Goal: Information Seeking & Learning: Learn about a topic

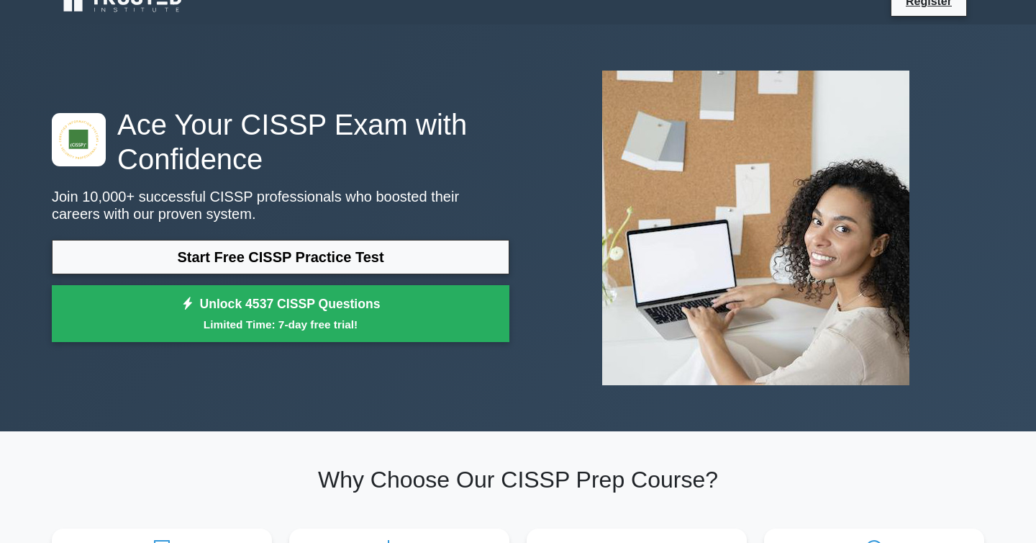
scroll to position [25, 0]
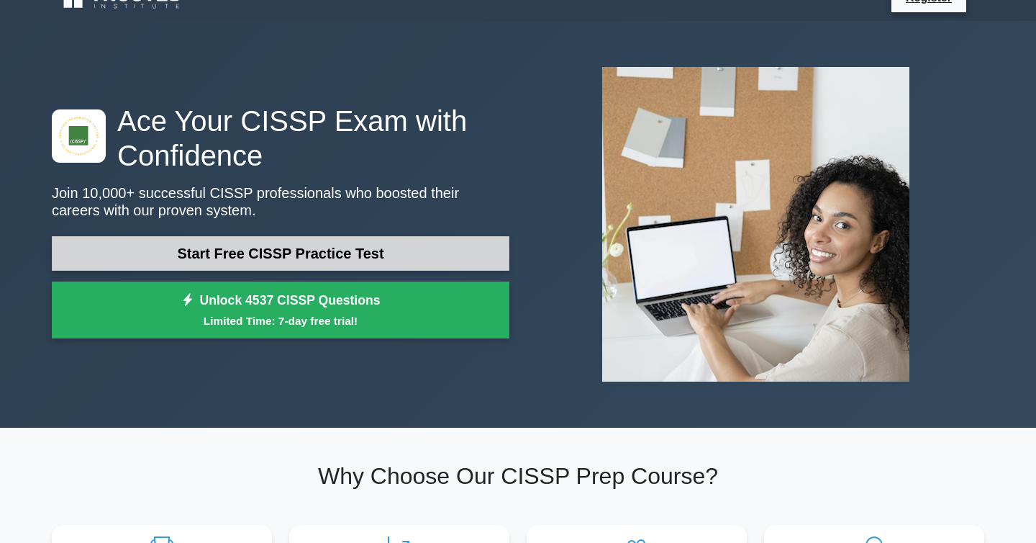
click at [272, 247] on link "Start Free CISSP Practice Test" at bounding box center [281, 253] width 458 height 35
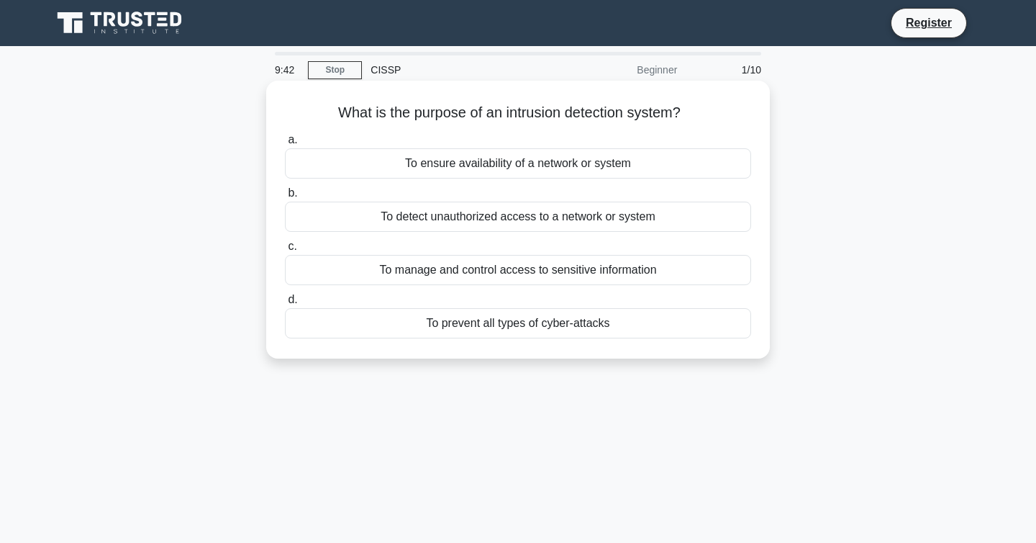
click at [521, 216] on div "To detect unauthorized access to a network or system" at bounding box center [518, 217] width 466 height 30
click at [285, 198] on input "b. To detect unauthorized access to a network or system" at bounding box center [285, 193] width 0 height 9
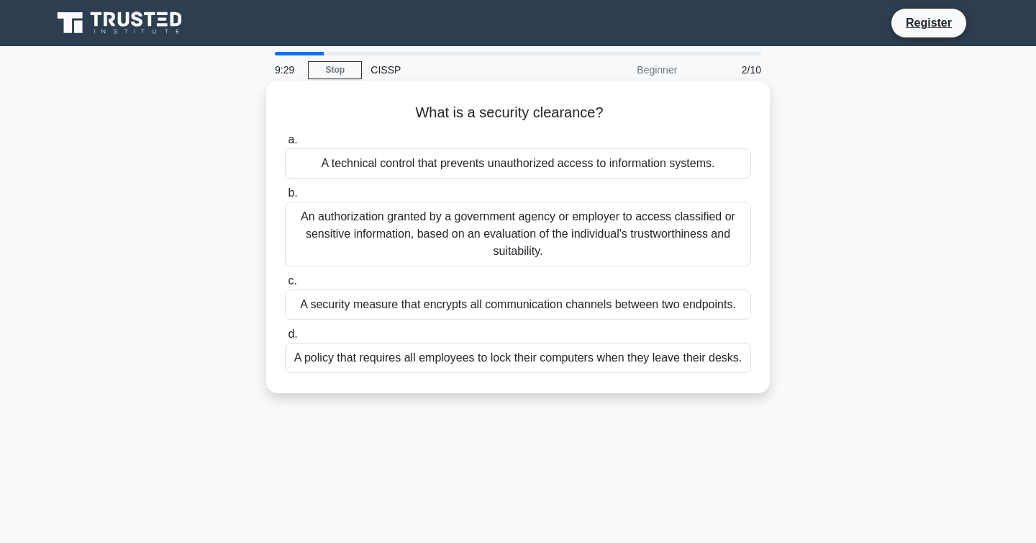
click at [512, 227] on div "An authorization granted by a government agency or employer to access classifie…" at bounding box center [518, 234] width 466 height 65
click at [285, 198] on input "b. An authorization granted by a government agency or employer to access classi…" at bounding box center [285, 193] width 0 height 9
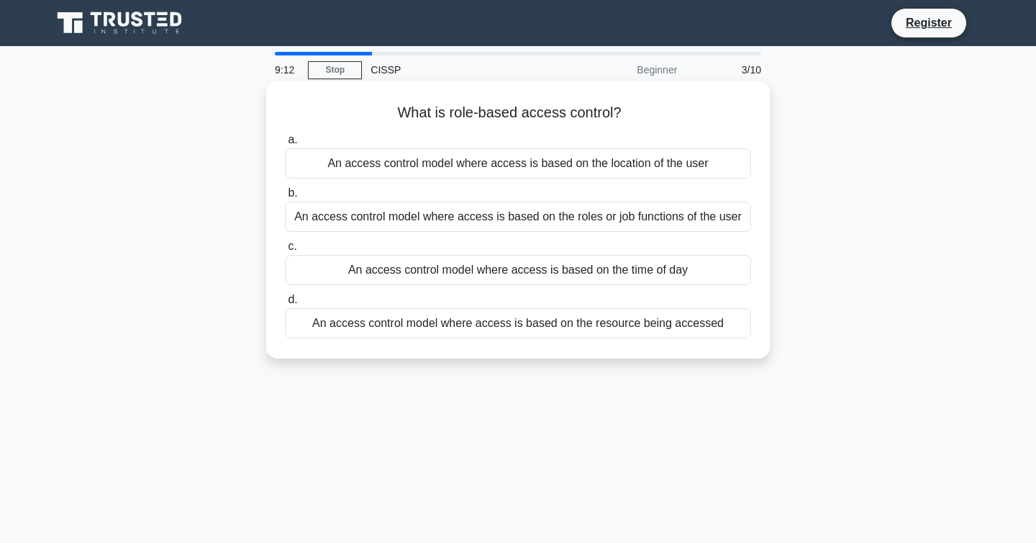
click at [500, 222] on div "An access control model where access is based on the roles or job functions of …" at bounding box center [518, 217] width 466 height 30
click at [285, 198] on input "b. An access control model where access is based on the roles or job functions …" at bounding box center [285, 193] width 0 height 9
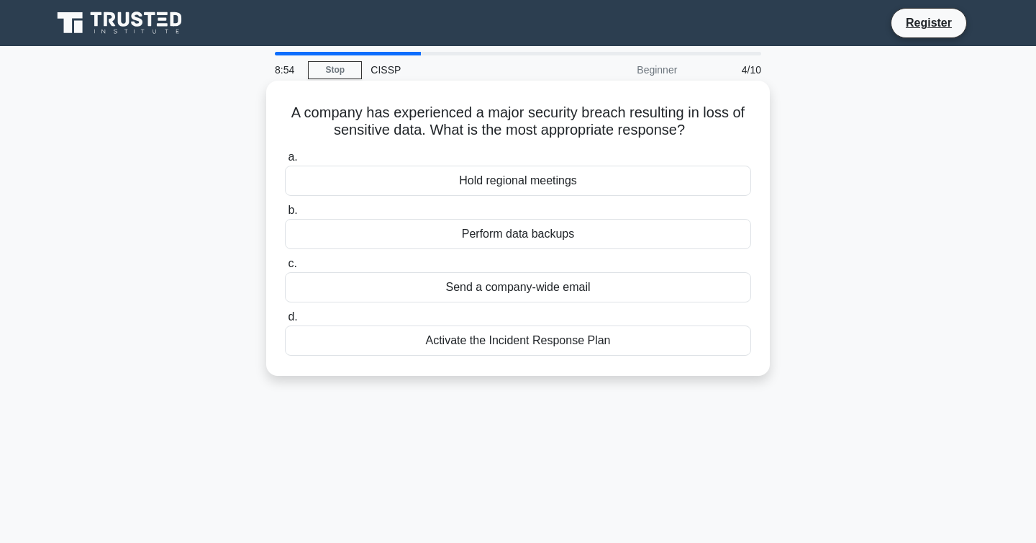
click at [503, 343] on div "Activate the Incident Response Plan" at bounding box center [518, 340] width 466 height 30
click at [285, 322] on input "d. Activate the Incident Response Plan" at bounding box center [285, 316] width 0 height 9
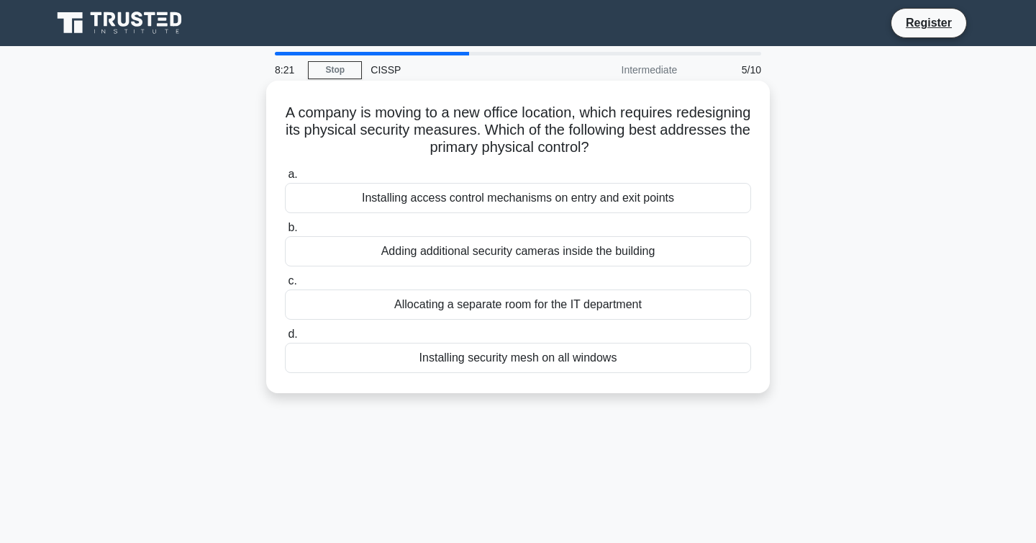
click at [522, 199] on div "Installing access control mechanisms on entry and exit points" at bounding box center [518, 198] width 466 height 30
click at [285, 179] on input "a. Installing access control mechanisms on entry and exit points" at bounding box center [285, 174] width 0 height 9
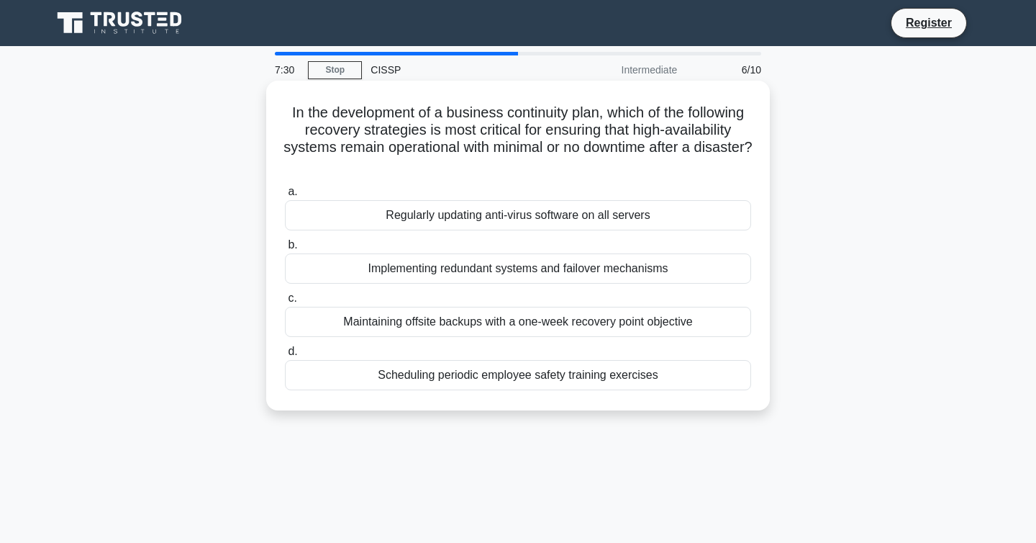
click at [528, 319] on div "Maintaining offsite backups with a one-week recovery point objective" at bounding box center [518, 322] width 466 height 30
click at [285, 303] on input "c. Maintaining offsite backups with a one-week recovery point objective" at bounding box center [285, 298] width 0 height 9
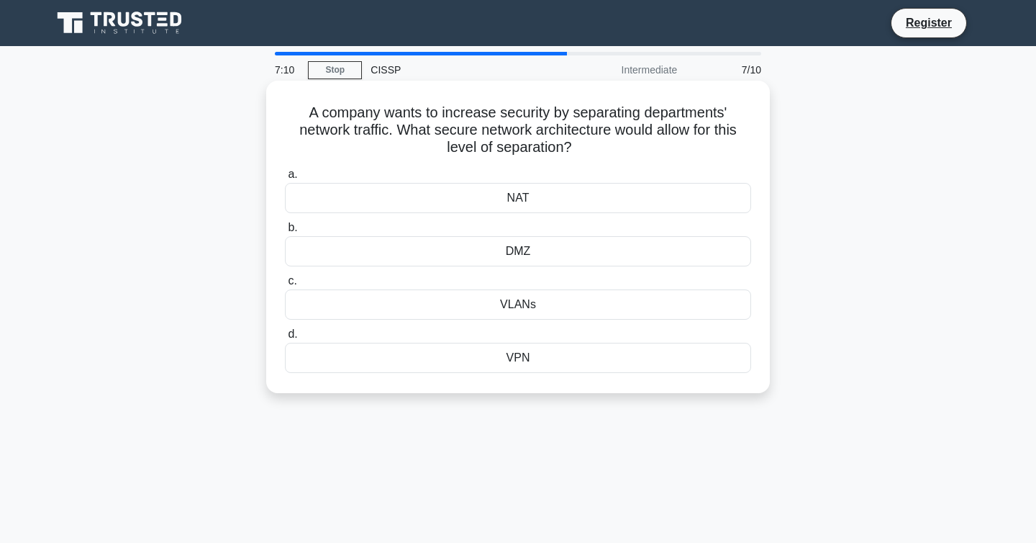
click at [531, 248] on div "DMZ" at bounding box center [518, 251] width 466 height 30
click at [285, 232] on input "b. DMZ" at bounding box center [285, 227] width 0 height 9
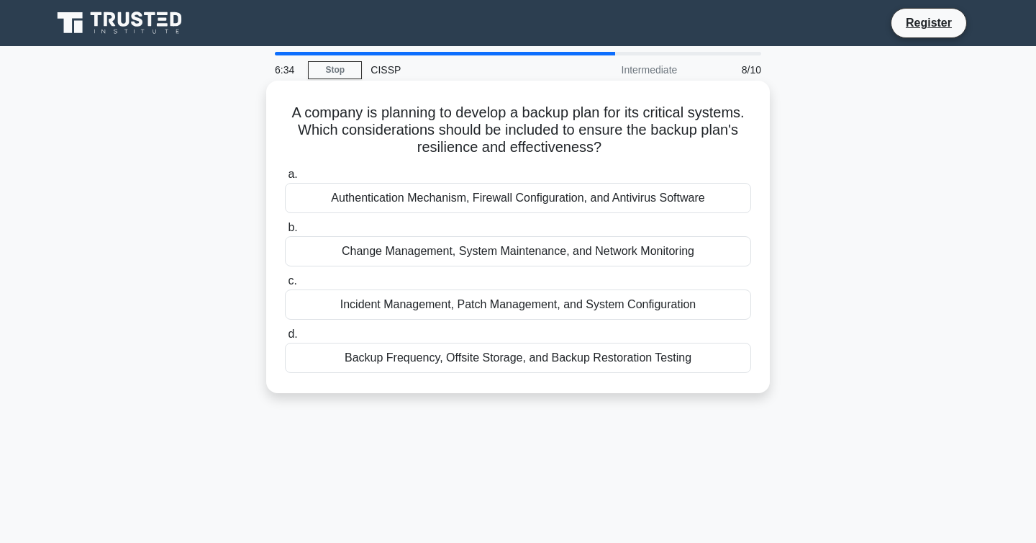
click at [505, 358] on div "Backup Frequency, Offsite Storage, and Backup Restoration Testing" at bounding box center [518, 358] width 466 height 30
click at [285, 339] on input "d. Backup Frequency, Offsite Storage, and Backup Restoration Testing" at bounding box center [285, 334] width 0 height 9
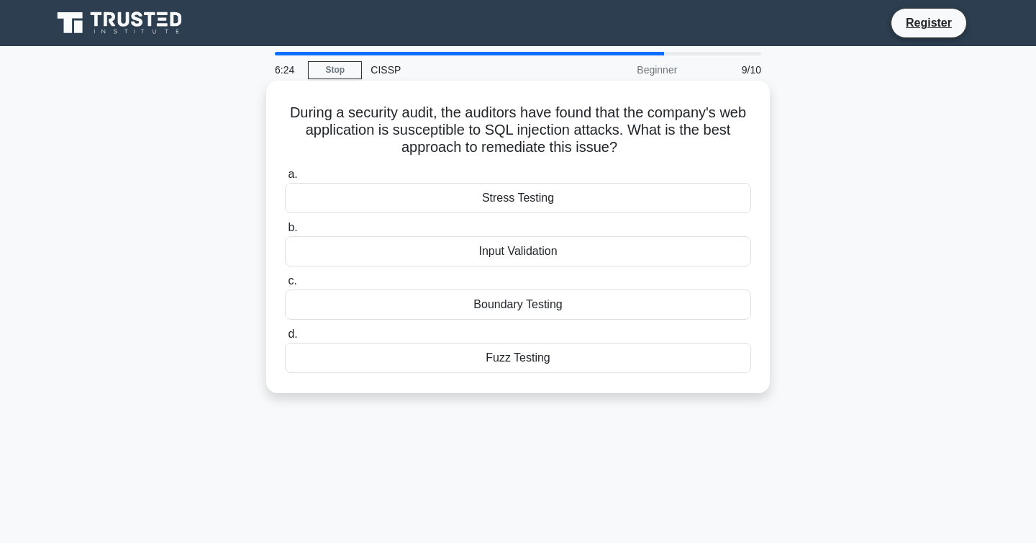
click at [499, 251] on div "Input Validation" at bounding box center [518, 251] width 466 height 30
click at [285, 232] on input "b. Input Validation" at bounding box center [285, 227] width 0 height 9
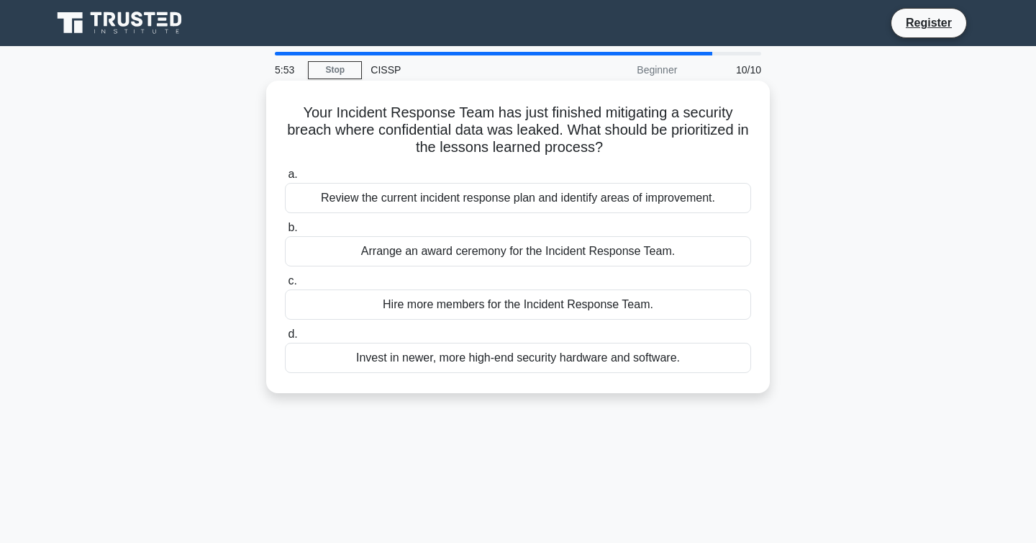
click at [484, 197] on div "Review the current incident response plan and identify areas of improvement." at bounding box center [518, 198] width 466 height 30
click at [285, 179] on input "a. Review the current incident response plan and identify areas of improvement." at bounding box center [285, 174] width 0 height 9
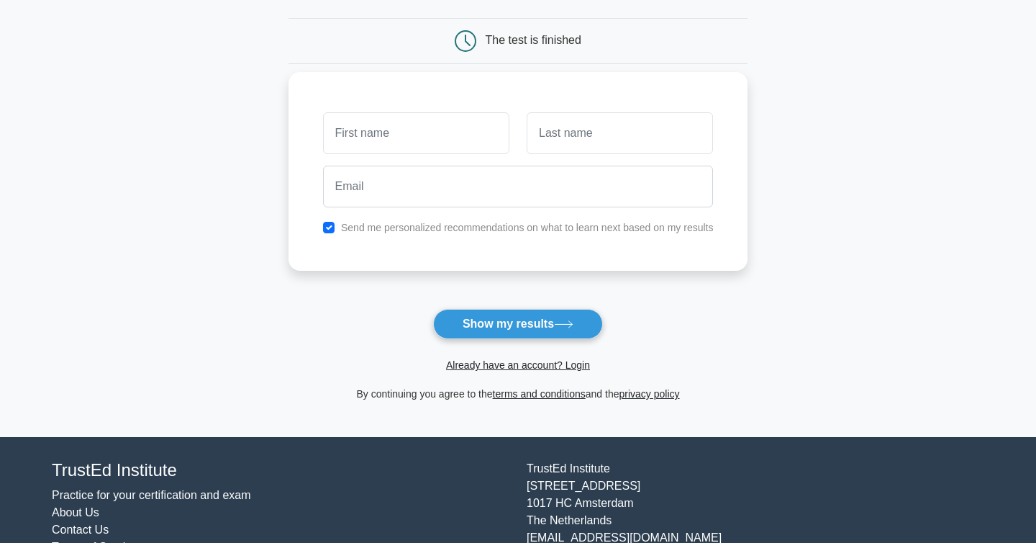
scroll to position [181, 0]
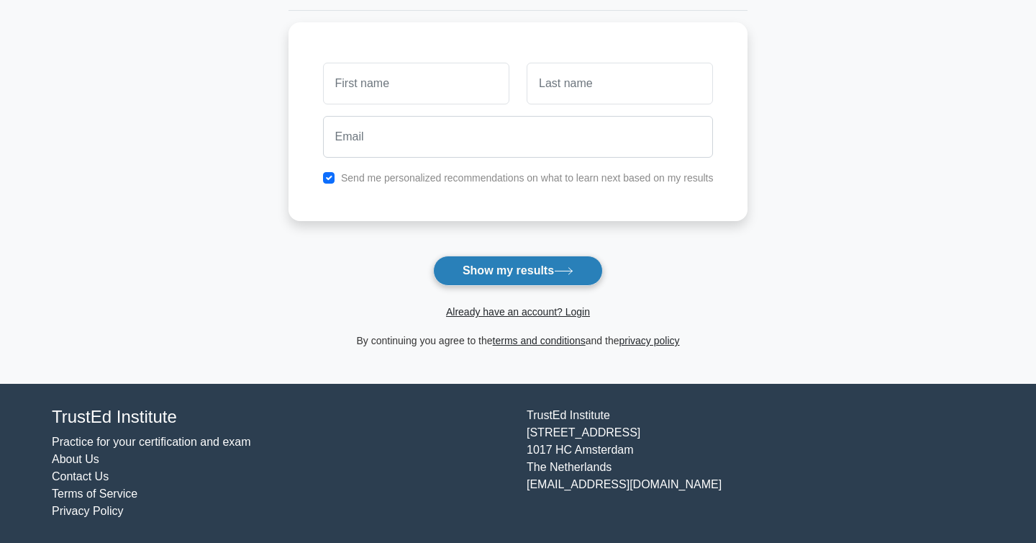
click at [519, 275] on button "Show my results" at bounding box center [518, 271] width 170 height 30
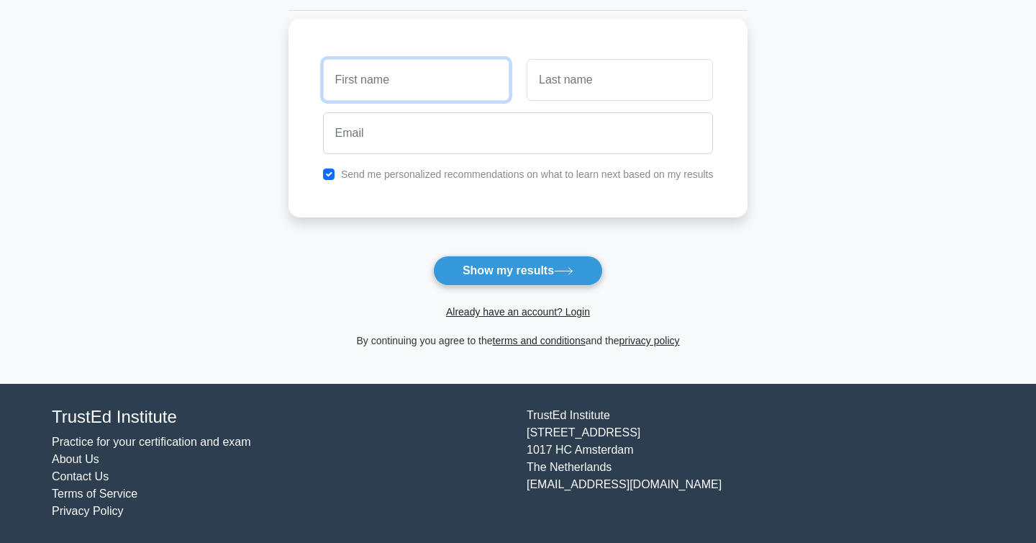
scroll to position [0, 0]
